Goal: Check status: Check status

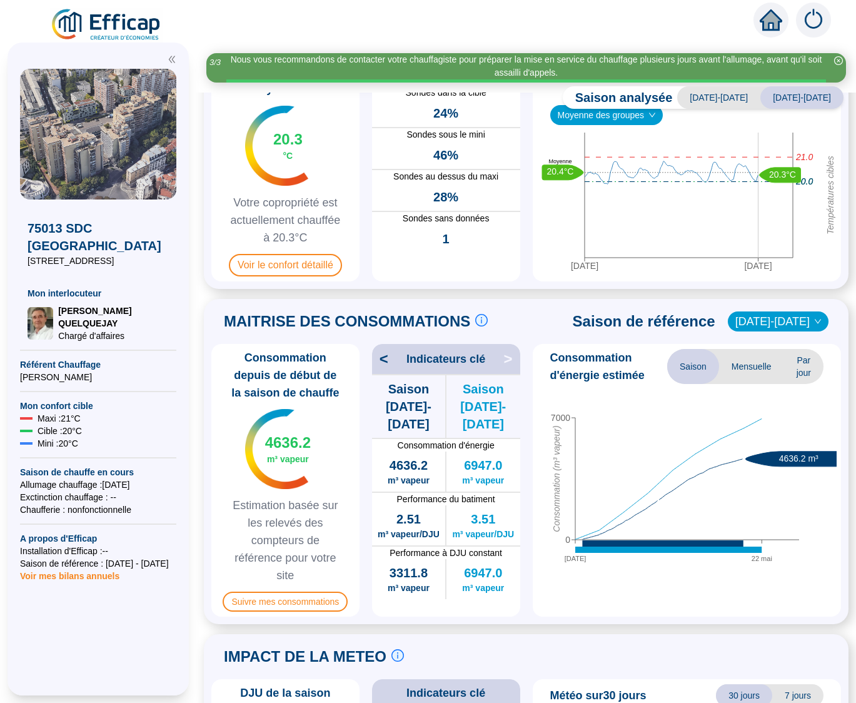
scroll to position [0, 1]
click at [102, 503] on span "Chaufferie : non fonctionnelle" at bounding box center [98, 509] width 156 height 13
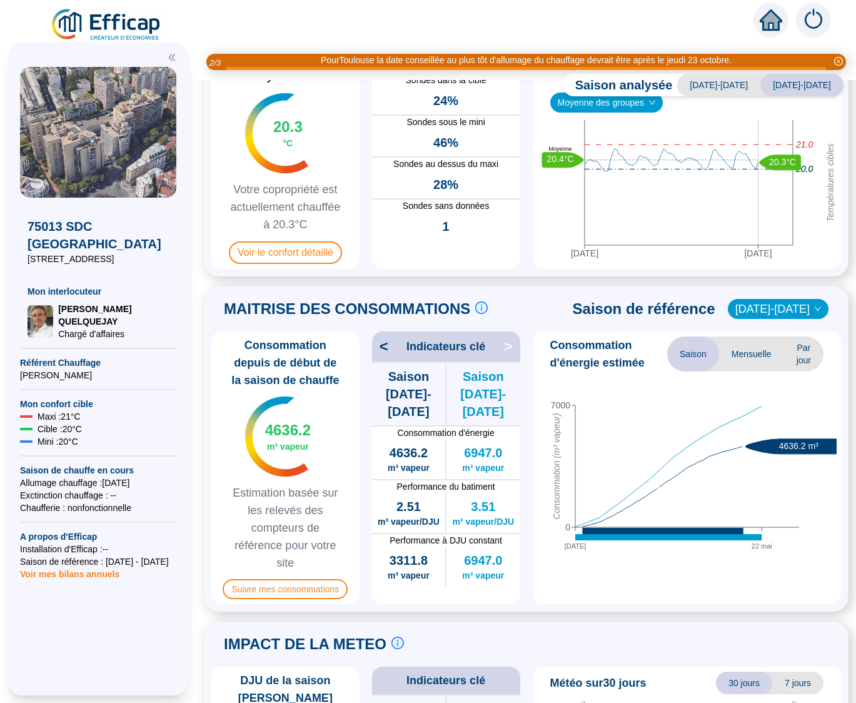
scroll to position [0, 0]
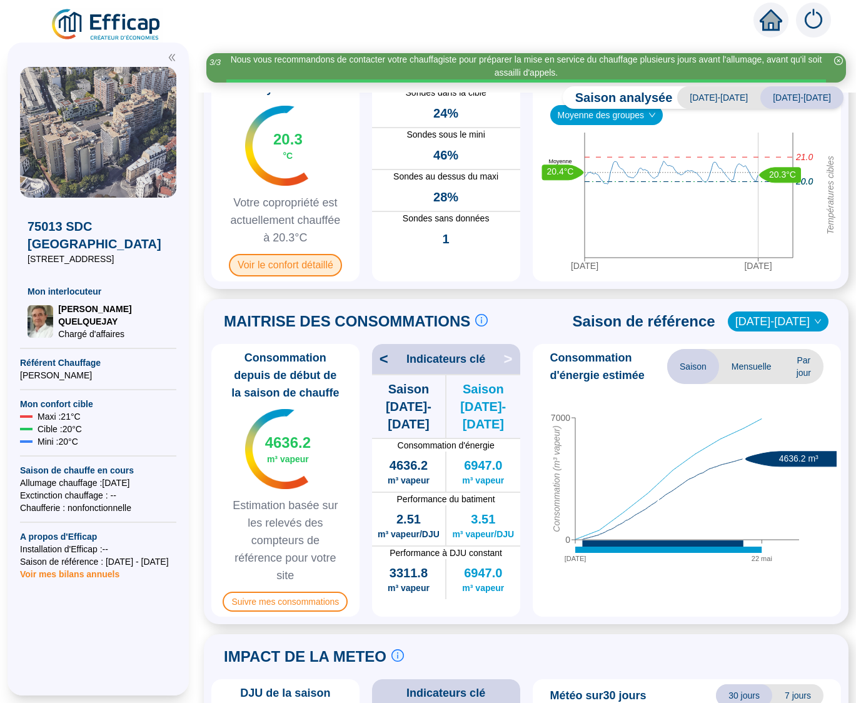
click at [260, 263] on span "Voir le confort détaillé" at bounding box center [285, 265] width 113 height 23
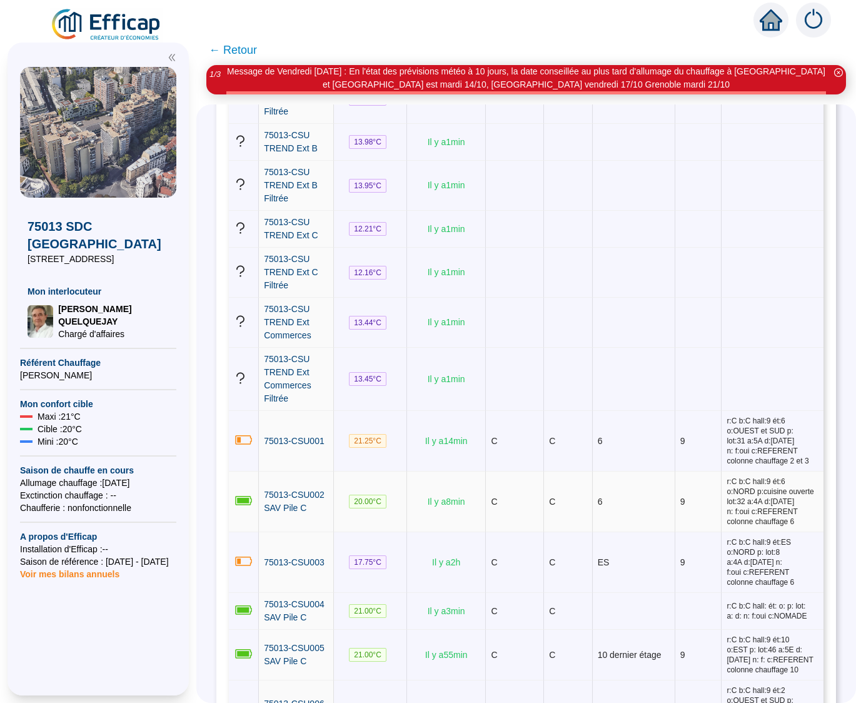
scroll to position [290, 0]
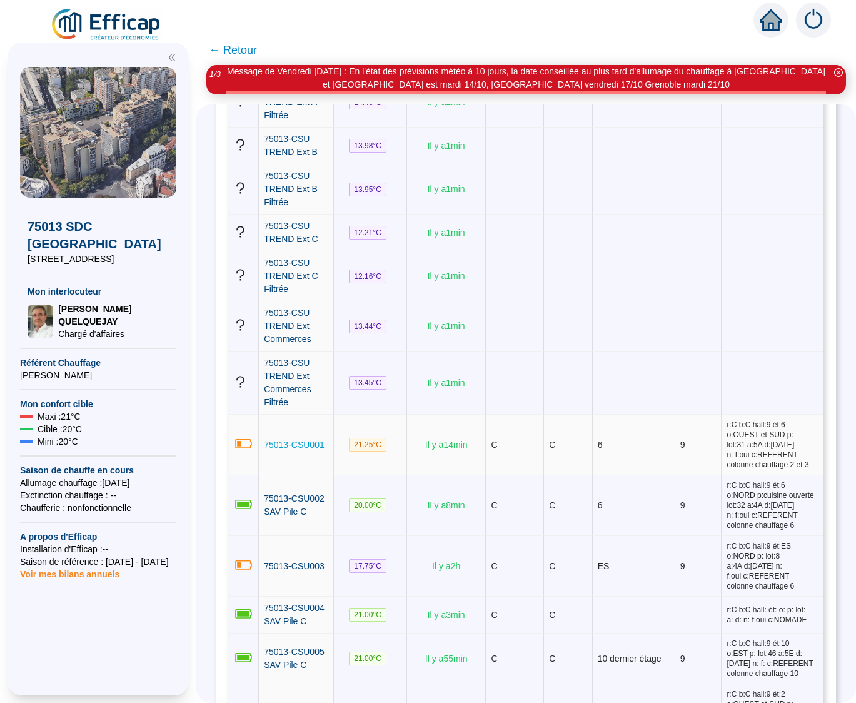
click at [308, 443] on span "75013-CSU001" at bounding box center [294, 445] width 61 height 10
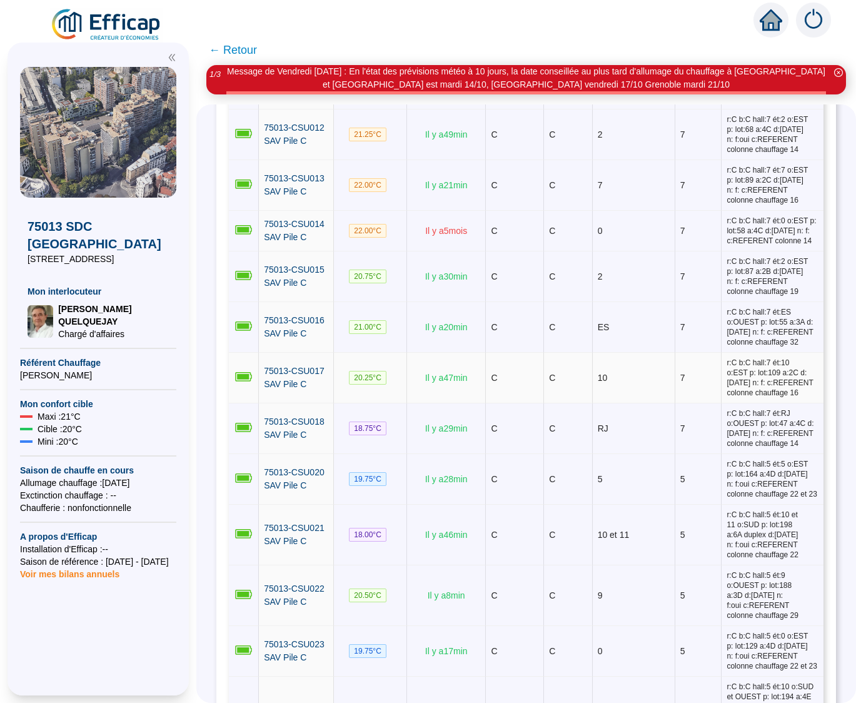
scroll to position [1211, 0]
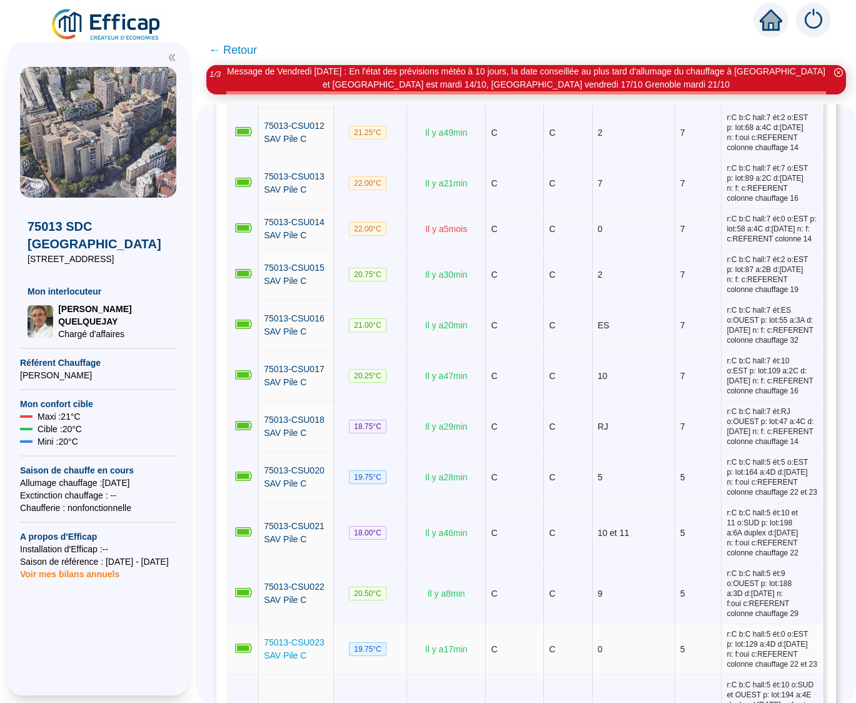
click at [300, 637] on span "75013-CSU023 SAV Pile C" at bounding box center [294, 648] width 61 height 23
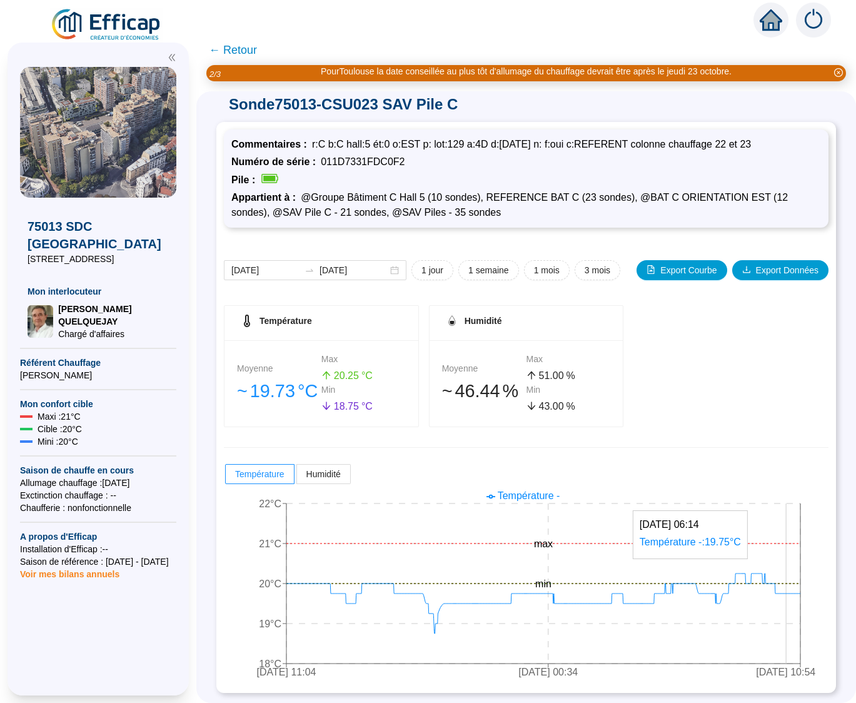
scroll to position [6, 0]
